Goal: Information Seeking & Learning: Learn about a topic

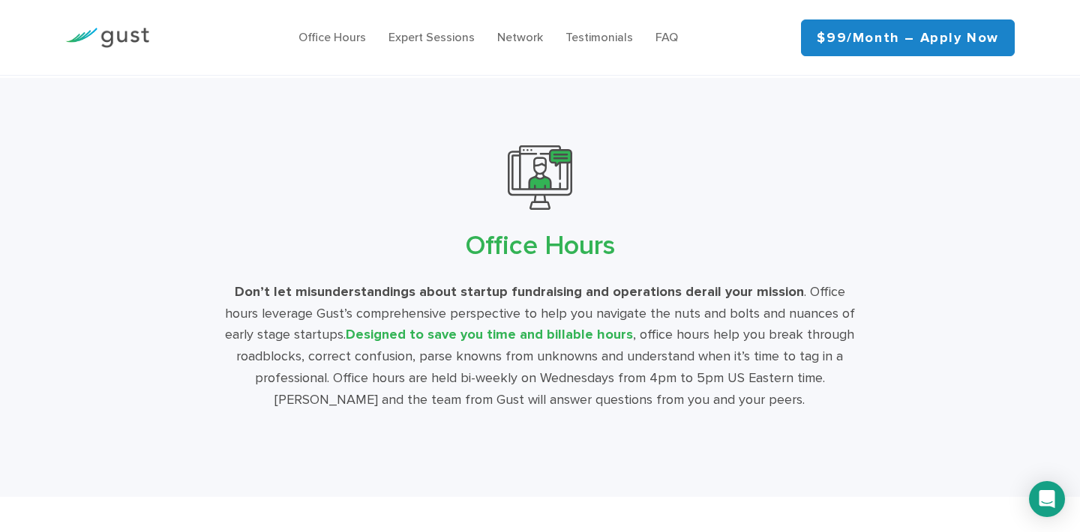
scroll to position [2681, 0]
click at [128, 48] on img at bounding box center [107, 38] width 84 height 20
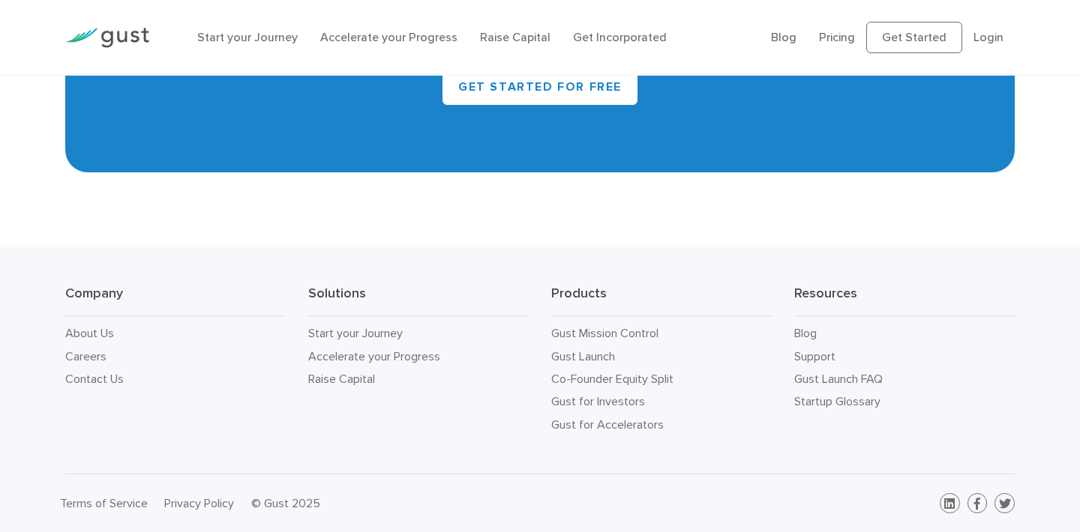
scroll to position [8207, 0]
click at [852, 39] on link "Pricing" at bounding box center [837, 37] width 36 height 14
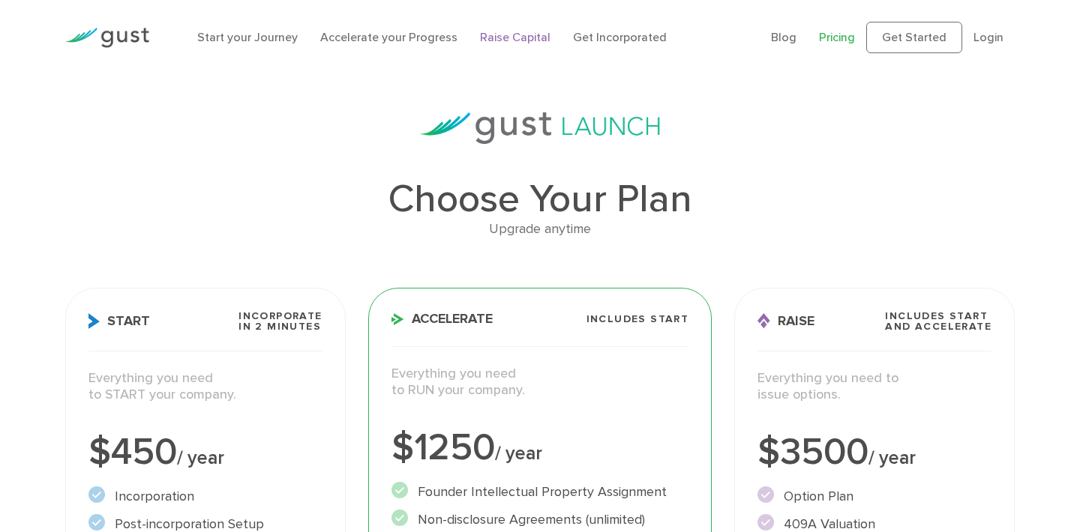
click at [550, 40] on link "Raise Capital" at bounding box center [515, 37] width 70 height 14
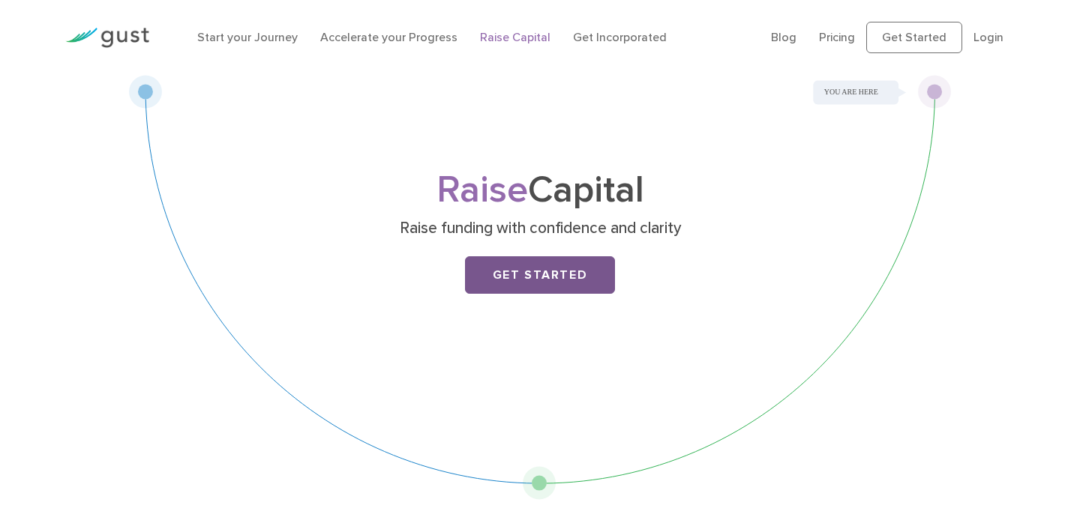
click at [553, 294] on link "Get Started" at bounding box center [540, 274] width 150 height 37
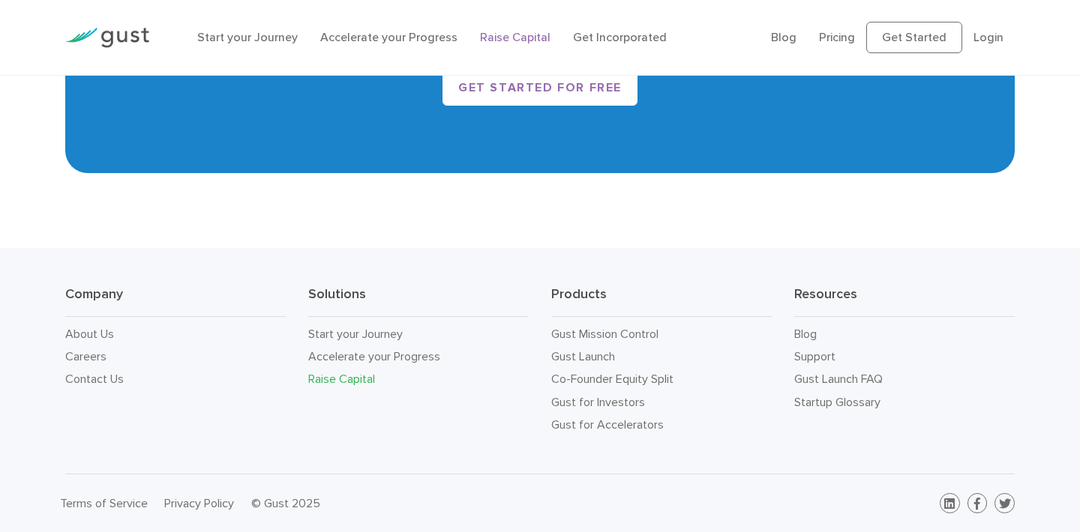
scroll to position [3115, 0]
click at [101, 327] on link "About Us" at bounding box center [89, 334] width 49 height 14
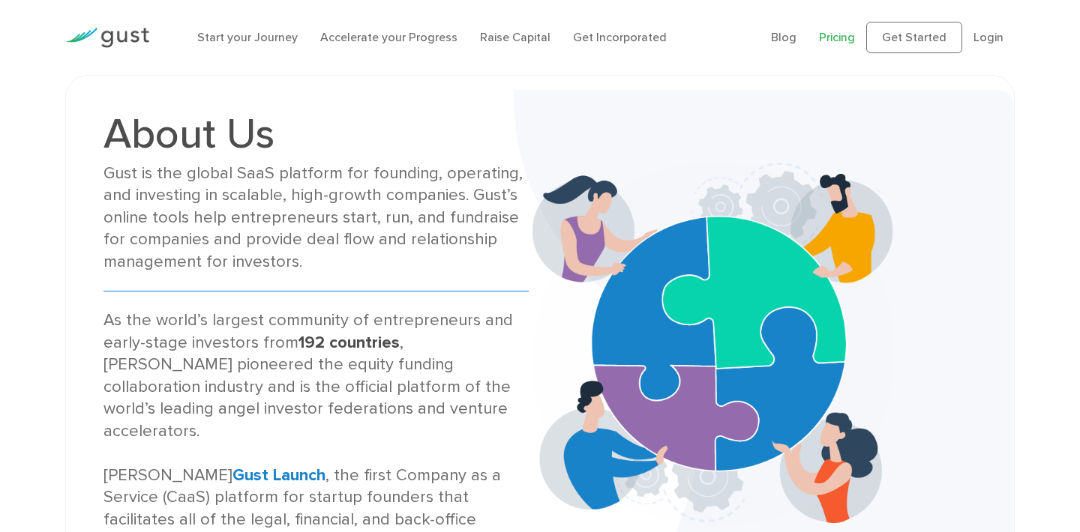
click at [855, 43] on link "Pricing" at bounding box center [837, 37] width 36 height 14
